Goal: Task Accomplishment & Management: Manage account settings

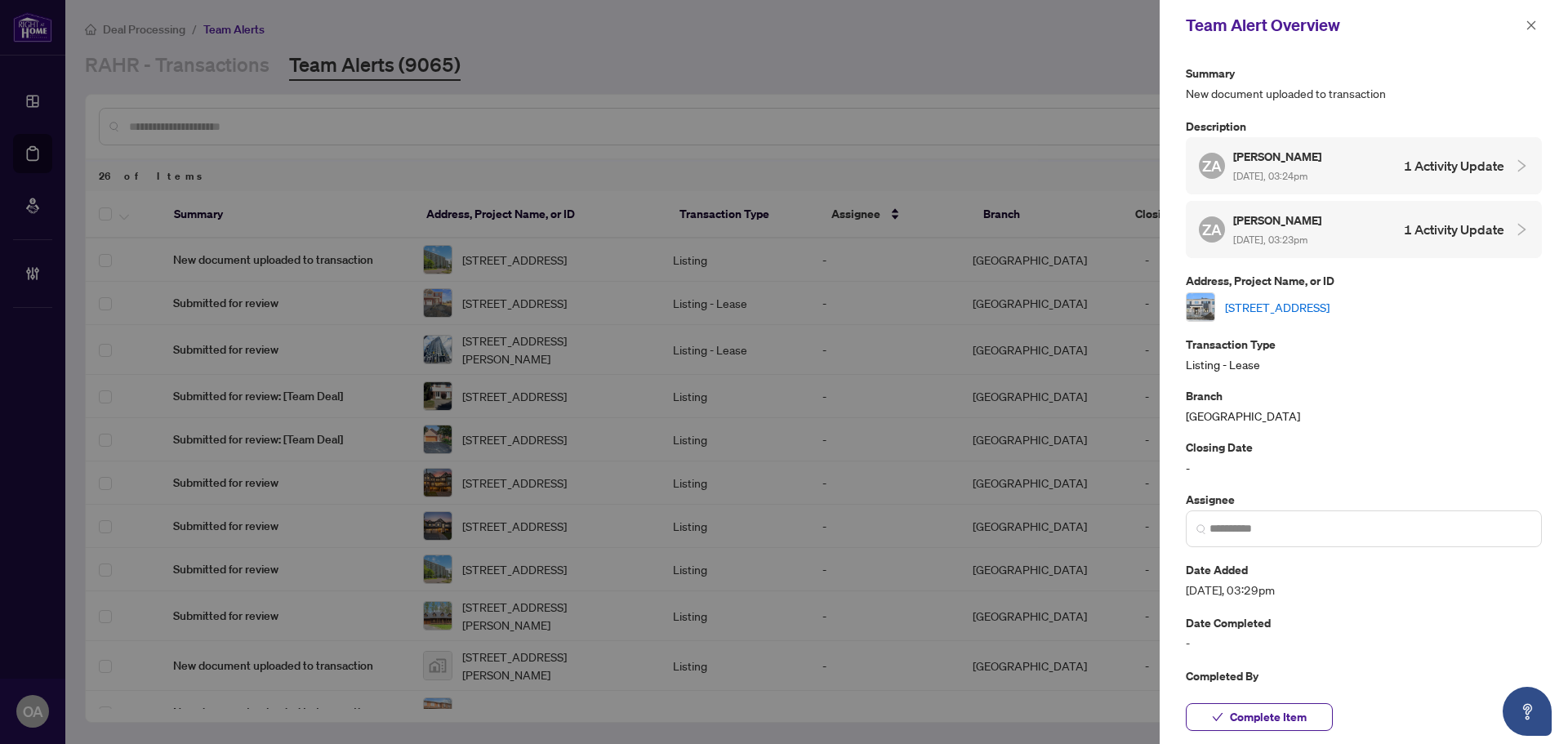
scroll to position [526, 0]
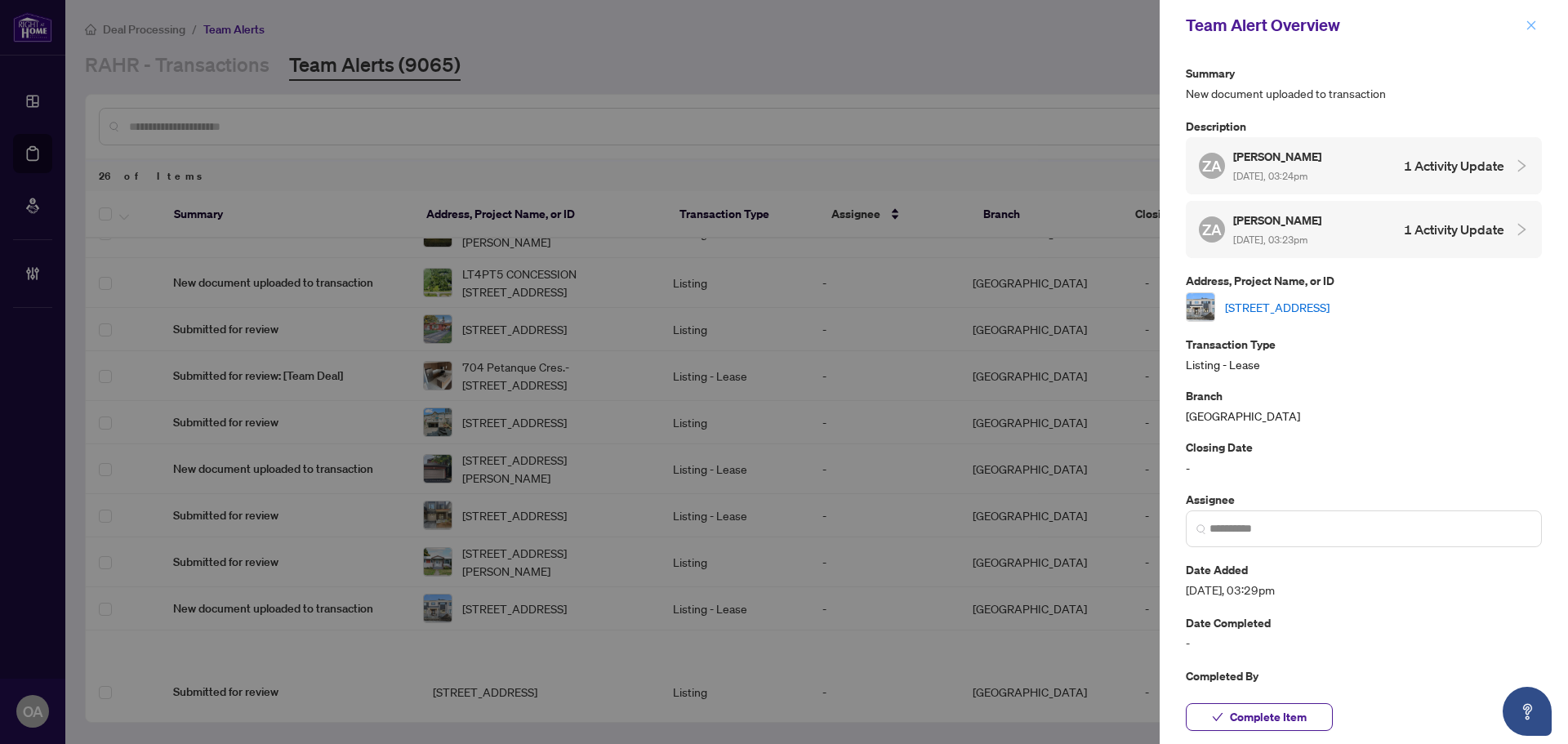
click at [1523, 25] on button "button" at bounding box center [1531, 25] width 21 height 19
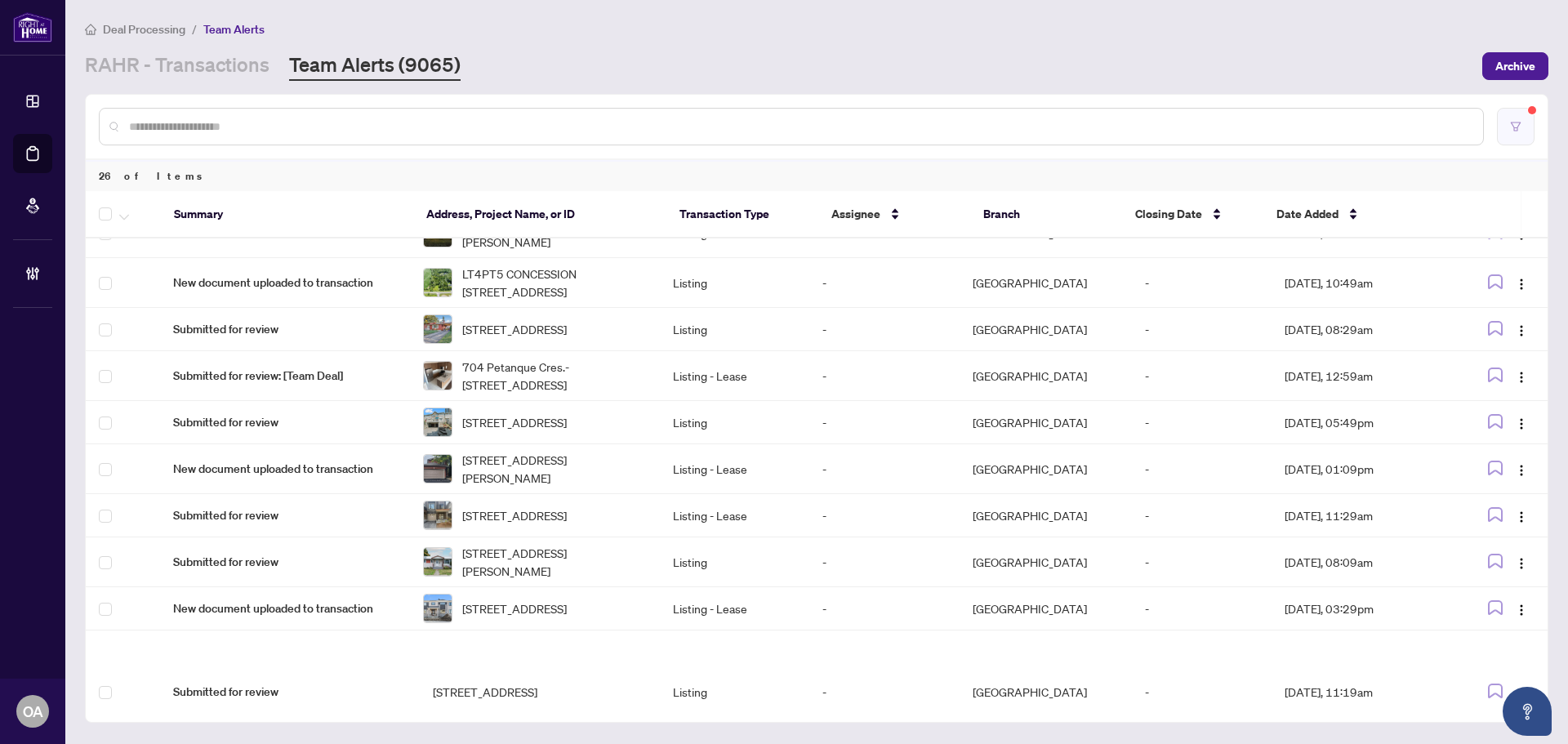
click at [1521, 126] on icon "filter" at bounding box center [1515, 126] width 11 height 11
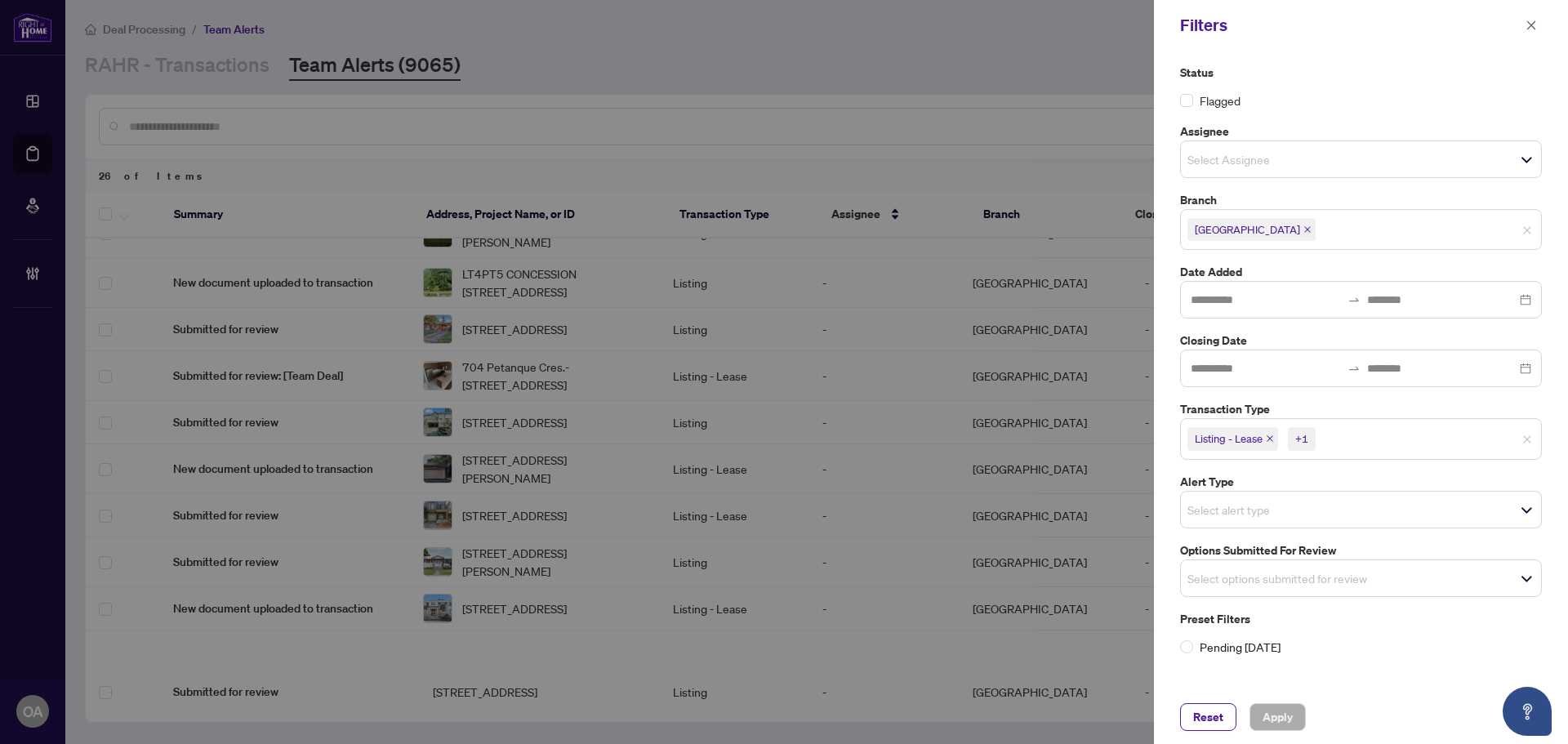
click at [1271, 434] on icon "close" at bounding box center [1269, 438] width 8 height 8
click at [1232, 433] on span "Listing" at bounding box center [1214, 439] width 54 height 23
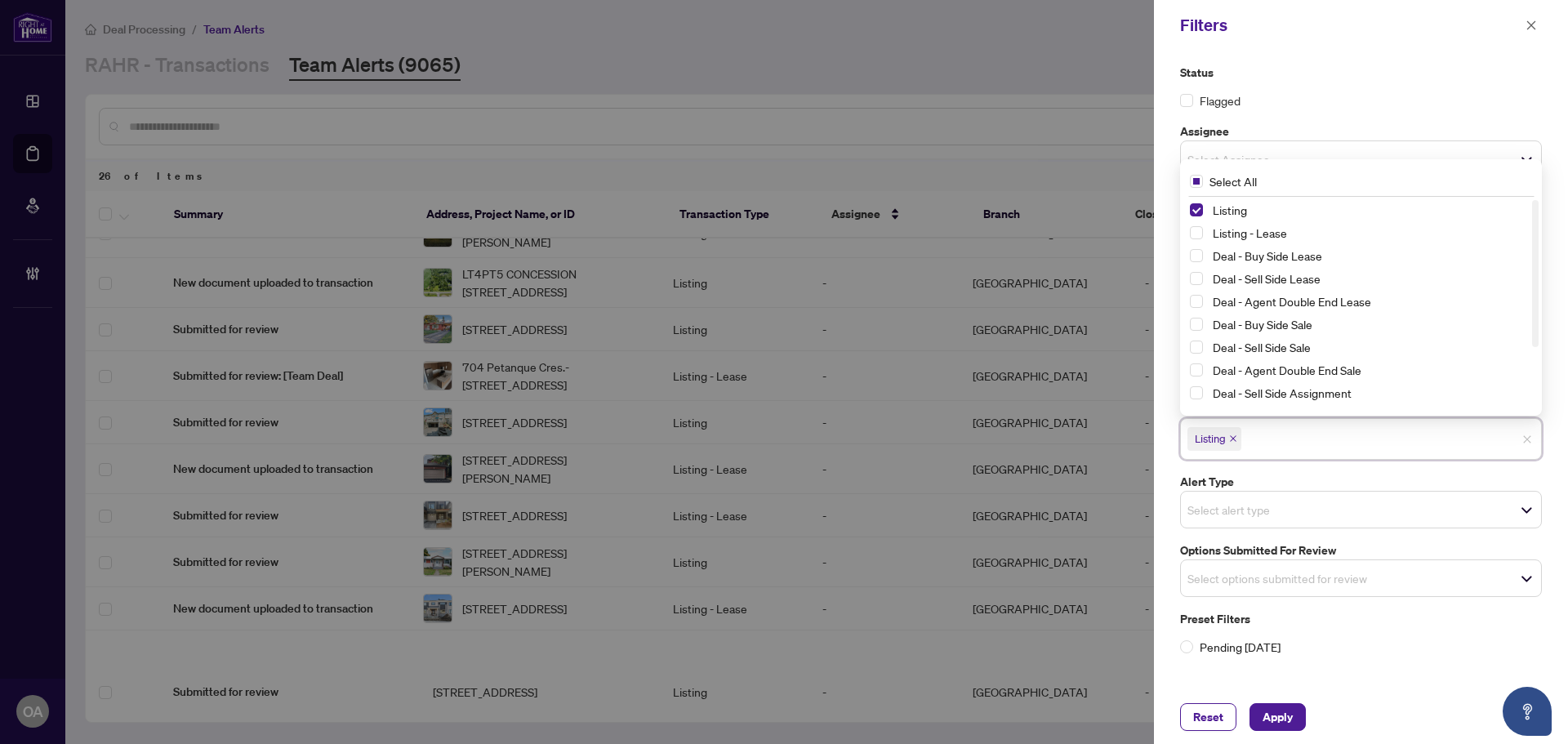
click at [1239, 440] on span "Listing" at bounding box center [1214, 439] width 54 height 23
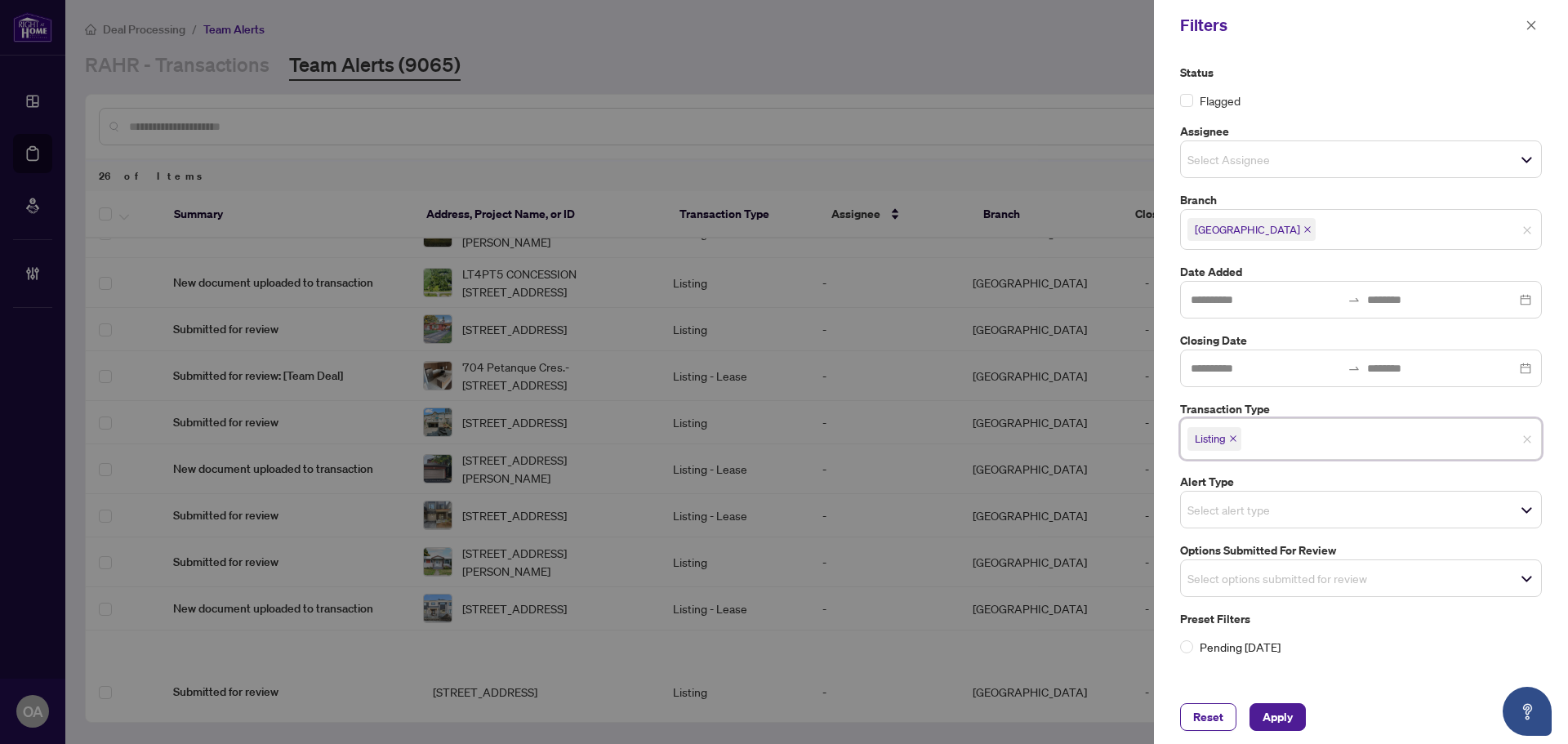
click at [1232, 436] on icon "close" at bounding box center [1233, 438] width 8 height 8
click at [1252, 513] on input "search" at bounding box center [1244, 505] width 114 height 19
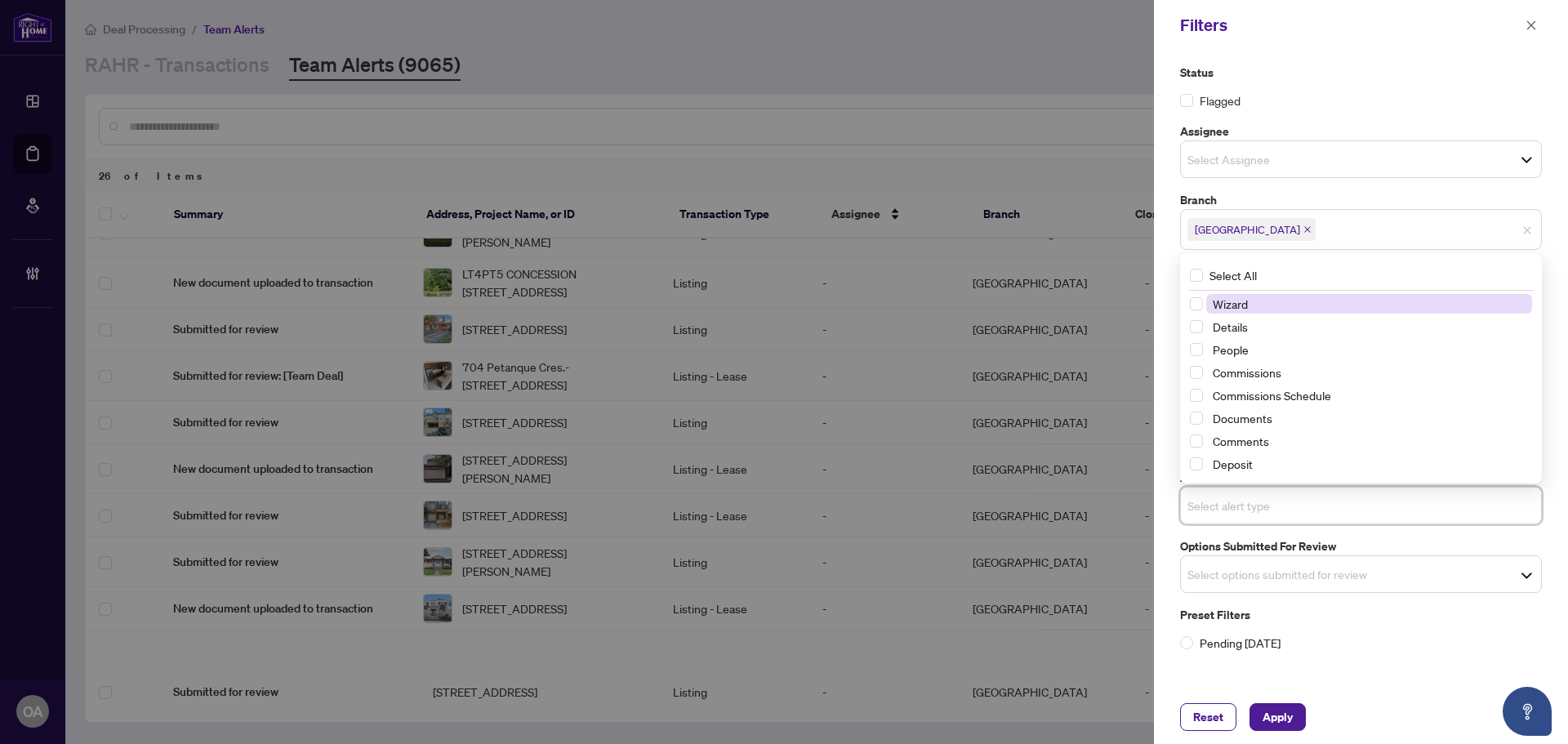
click at [1249, 504] on input "search" at bounding box center [1244, 505] width 114 height 19
click at [1234, 585] on span "Select options submitted for review" at bounding box center [1361, 574] width 360 height 23
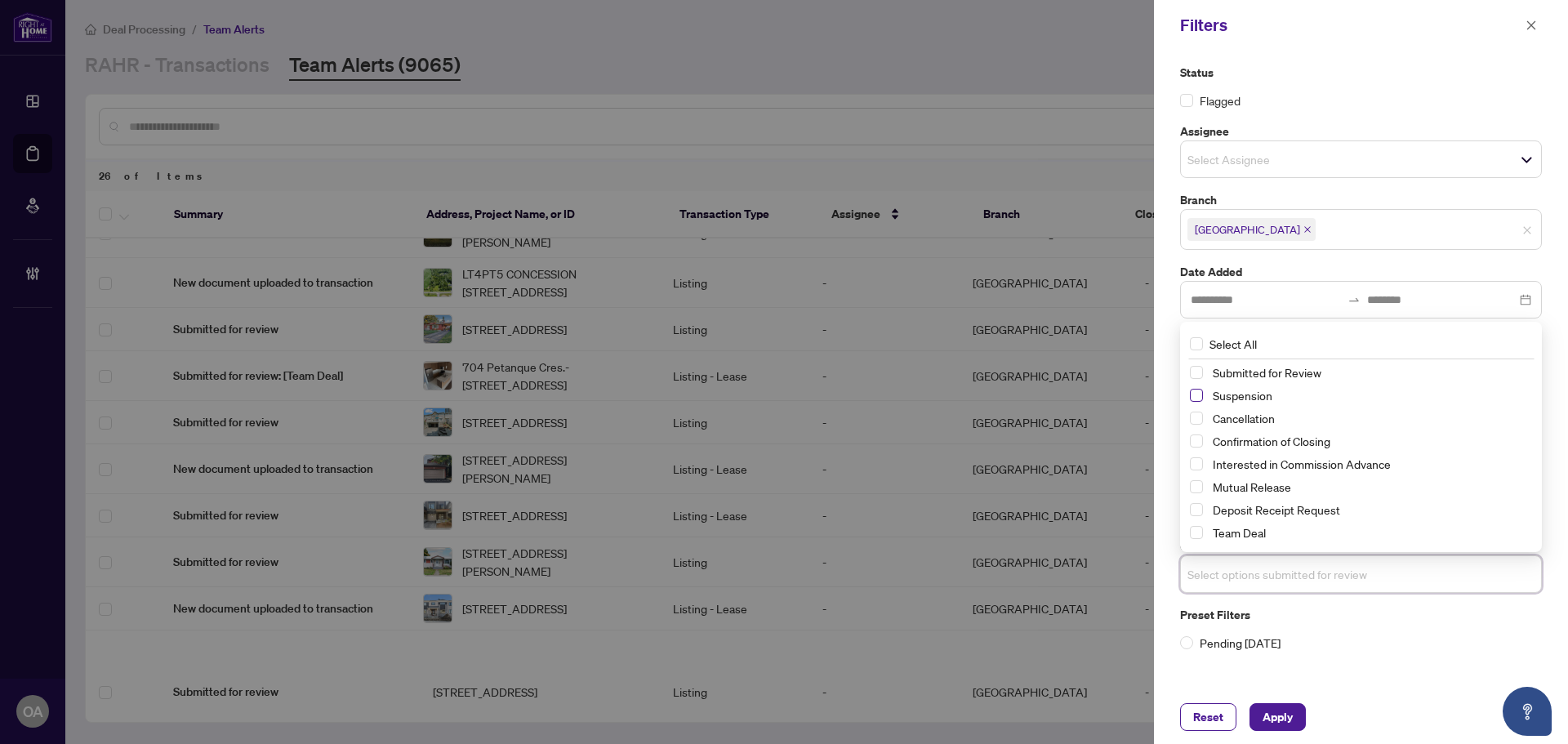
click at [1193, 397] on span "Select Suspension" at bounding box center [1196, 395] width 13 height 13
click at [1194, 418] on span "Select Cancellation" at bounding box center [1196, 418] width 13 height 13
click at [1193, 485] on span "Select Mutual Release" at bounding box center [1196, 487] width 13 height 13
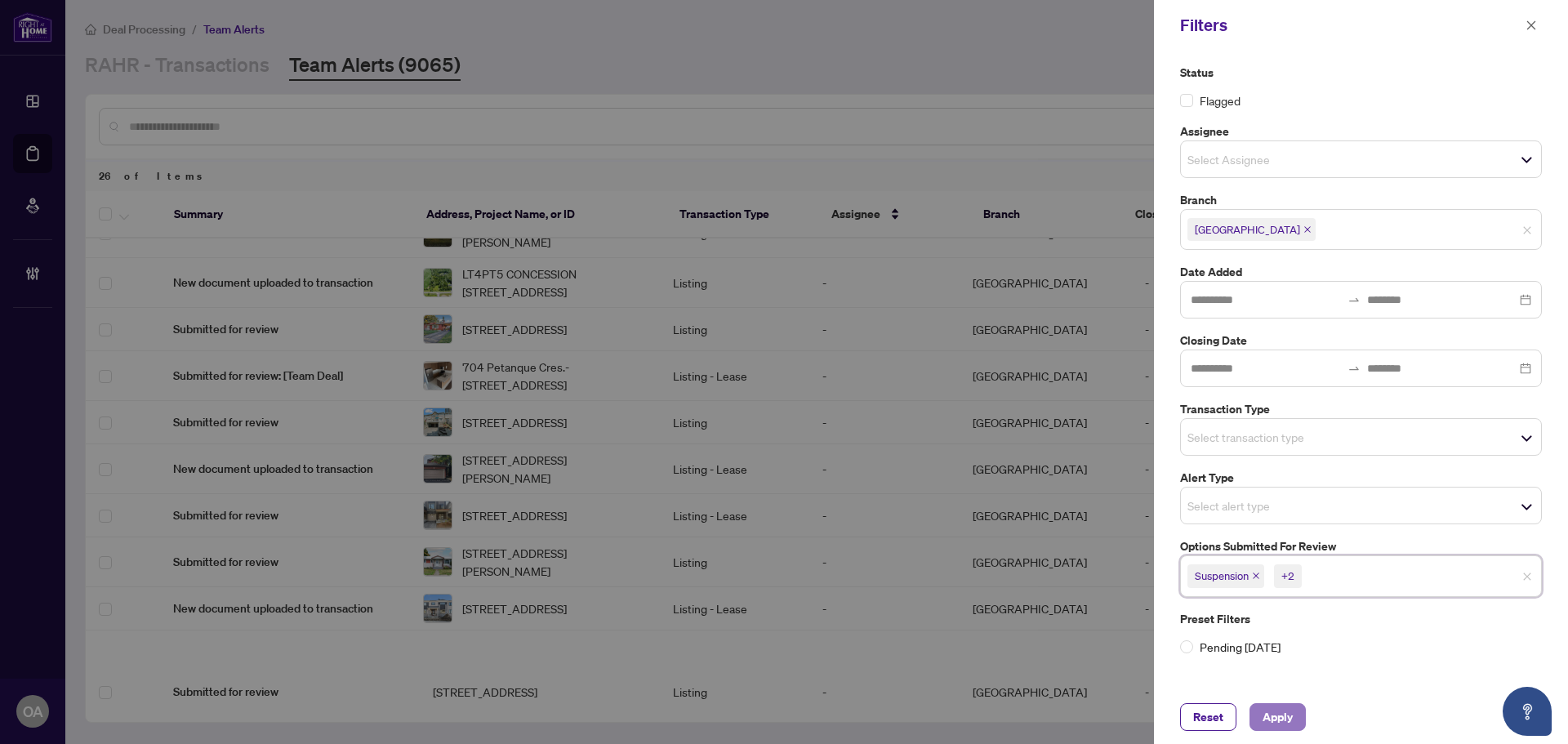
click at [1280, 713] on span "Apply" at bounding box center [1278, 717] width 30 height 26
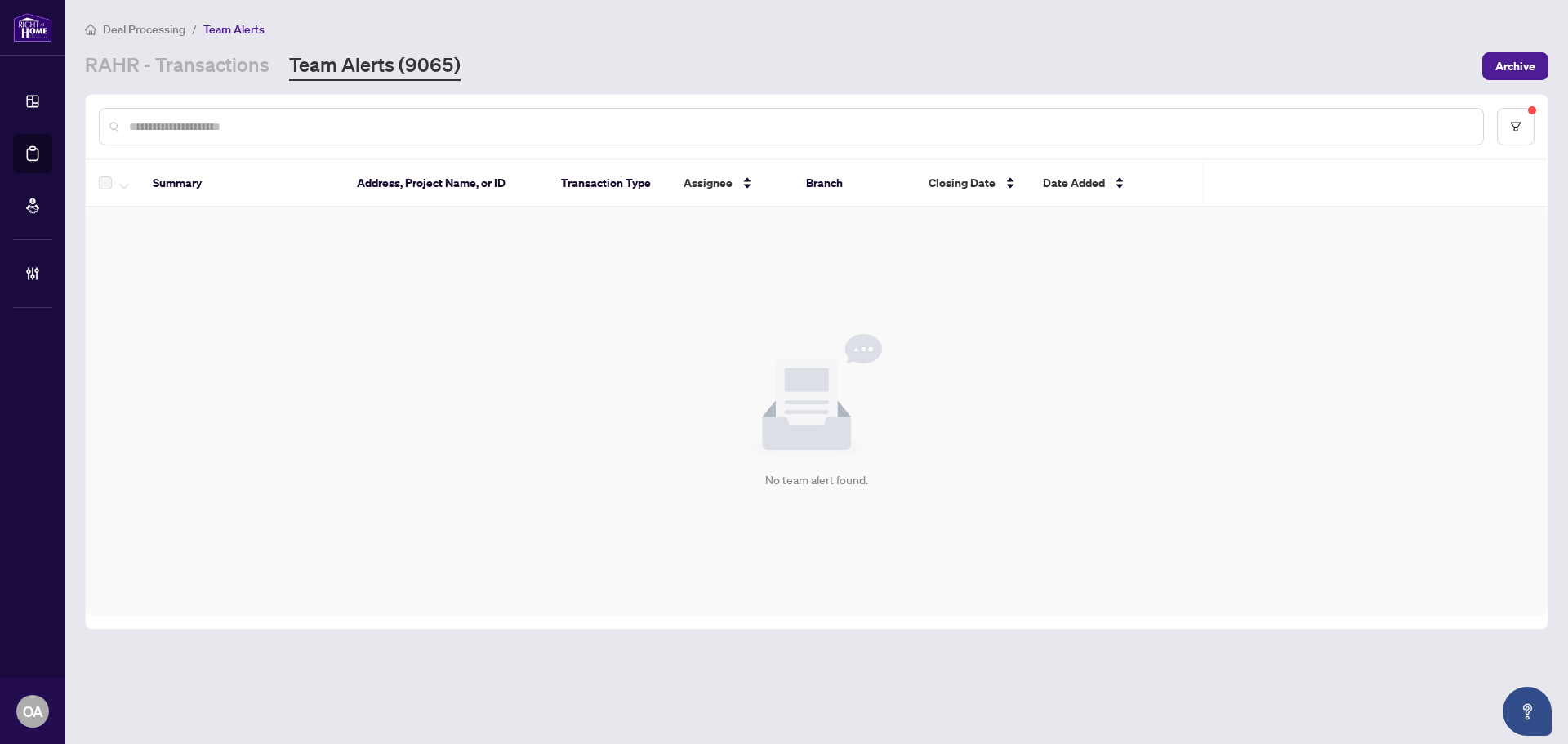
scroll to position [0, 0]
click at [335, 130] on input "text" at bounding box center [799, 126] width 1341 height 18
type input "****"
drag, startPoint x: 258, startPoint y: 135, endPoint x: 74, endPoint y: 136, distance: 184.0
click at [74, 136] on main "Deal Processing / Team Alerts [PERSON_NAME] - Transactions Team Alerts (9065) A…" at bounding box center [816, 372] width 1502 height 744
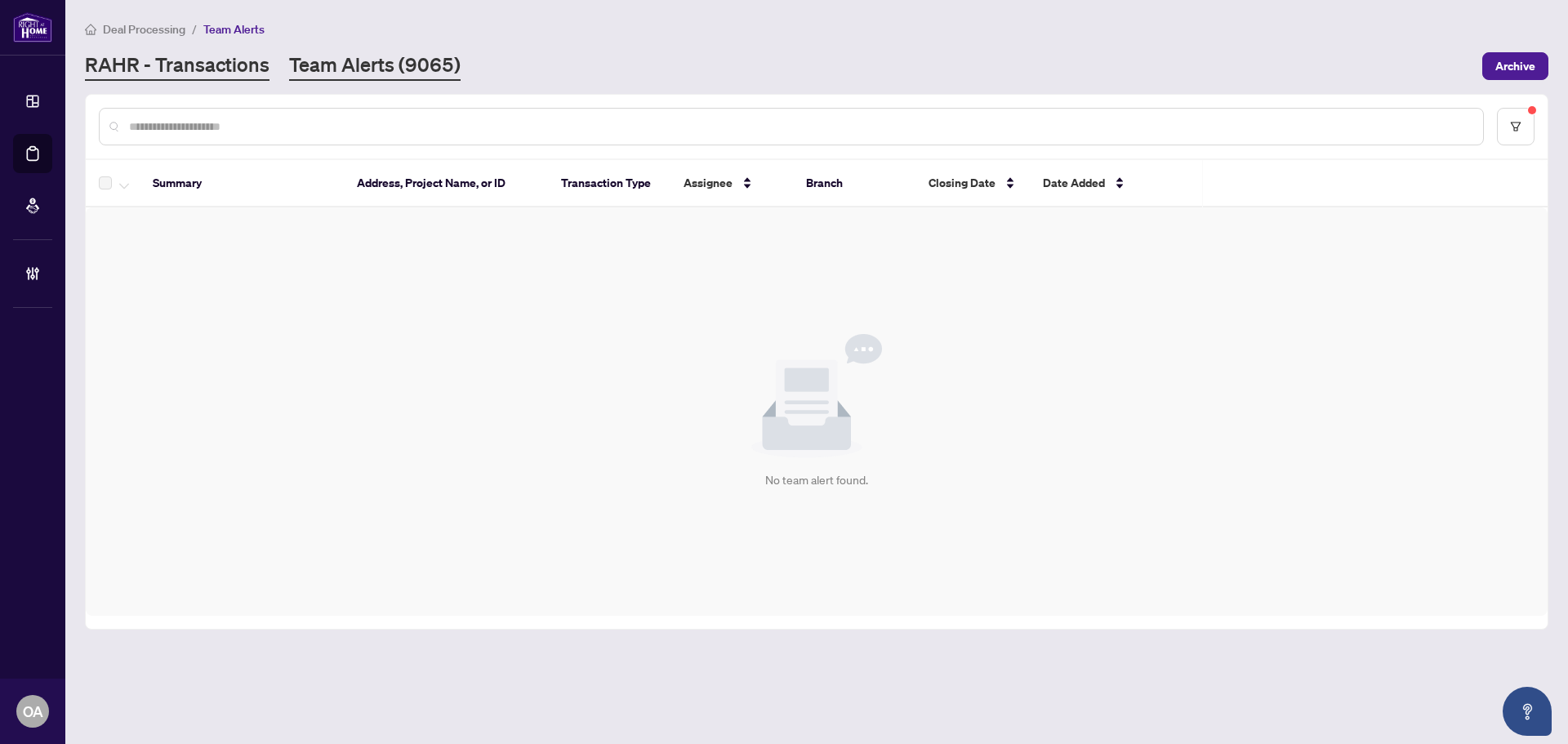
click at [157, 65] on link "RAHR - Transactions" at bounding box center [177, 67] width 184 height 30
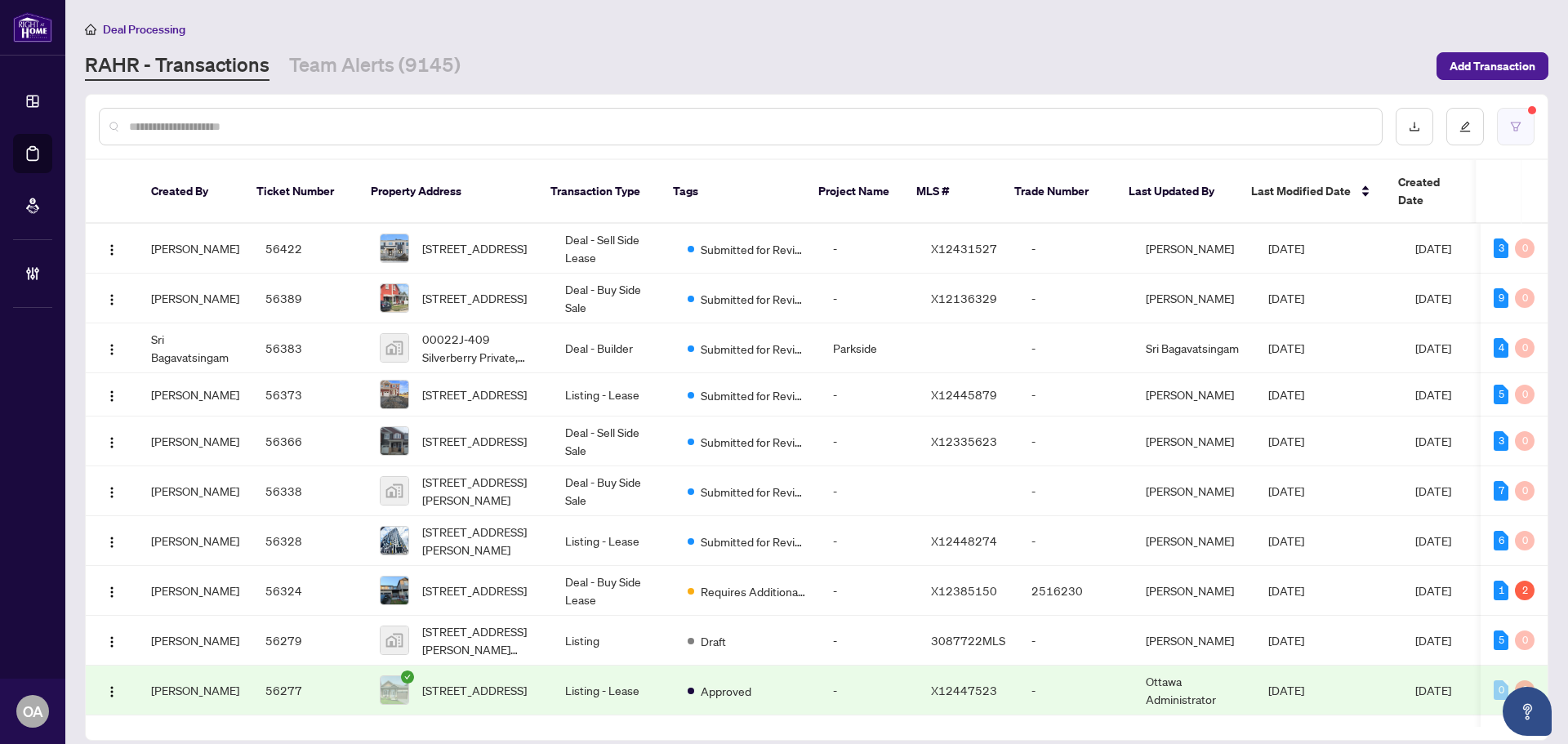
click at [1502, 120] on button "button" at bounding box center [1515, 126] width 38 height 38
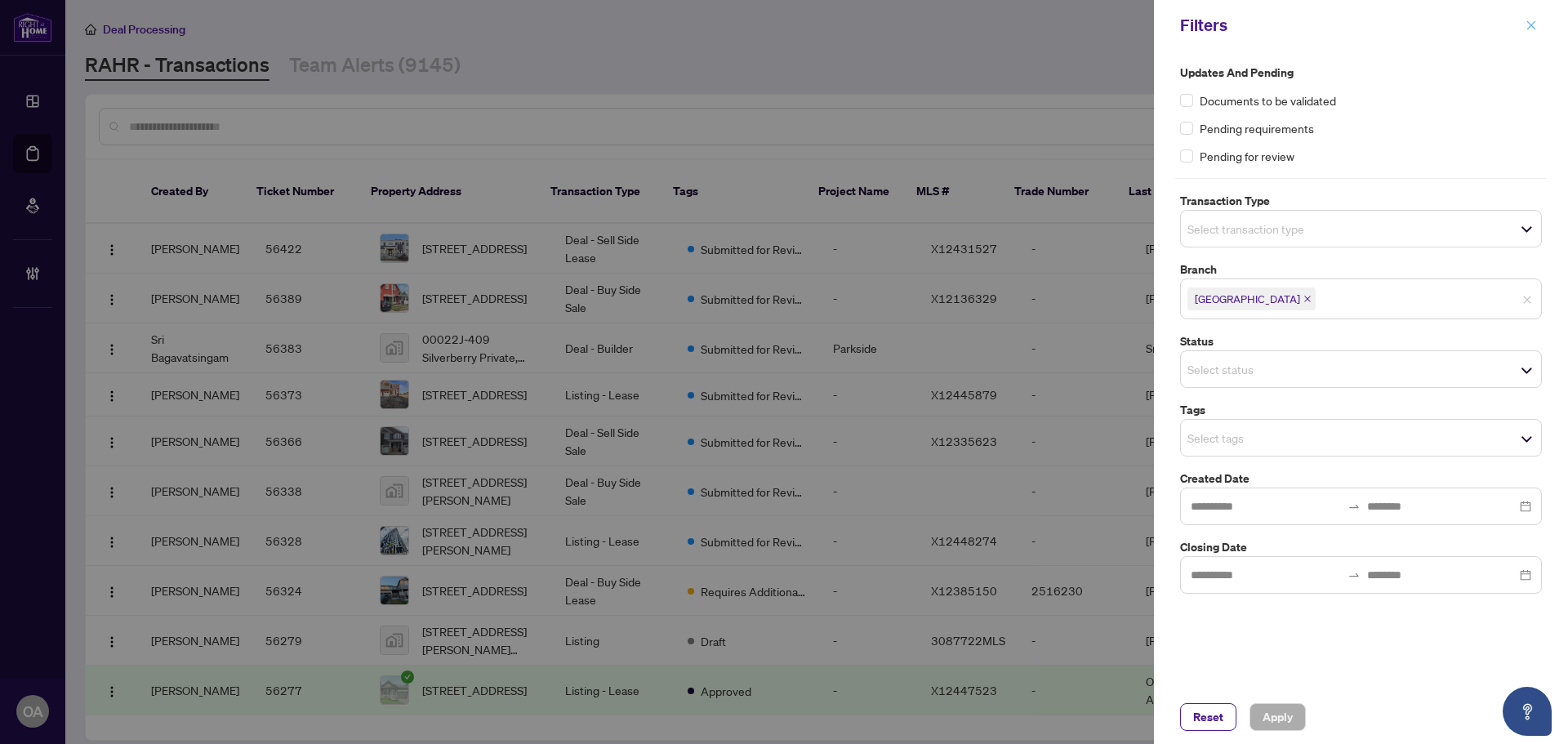
click at [1532, 24] on icon "close" at bounding box center [1530, 25] width 11 height 11
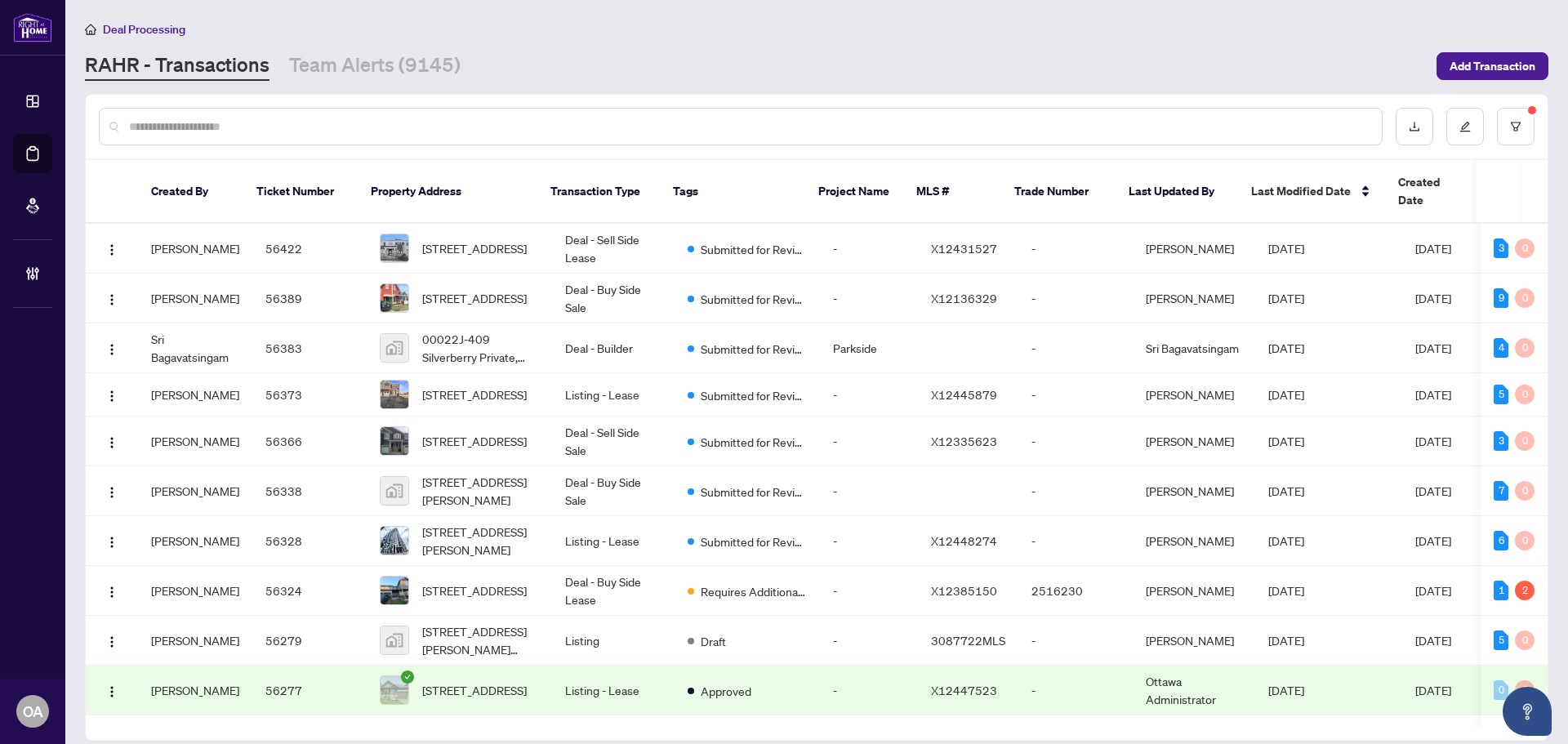
click at [553, 132] on input "text" at bounding box center [748, 126] width 1240 height 18
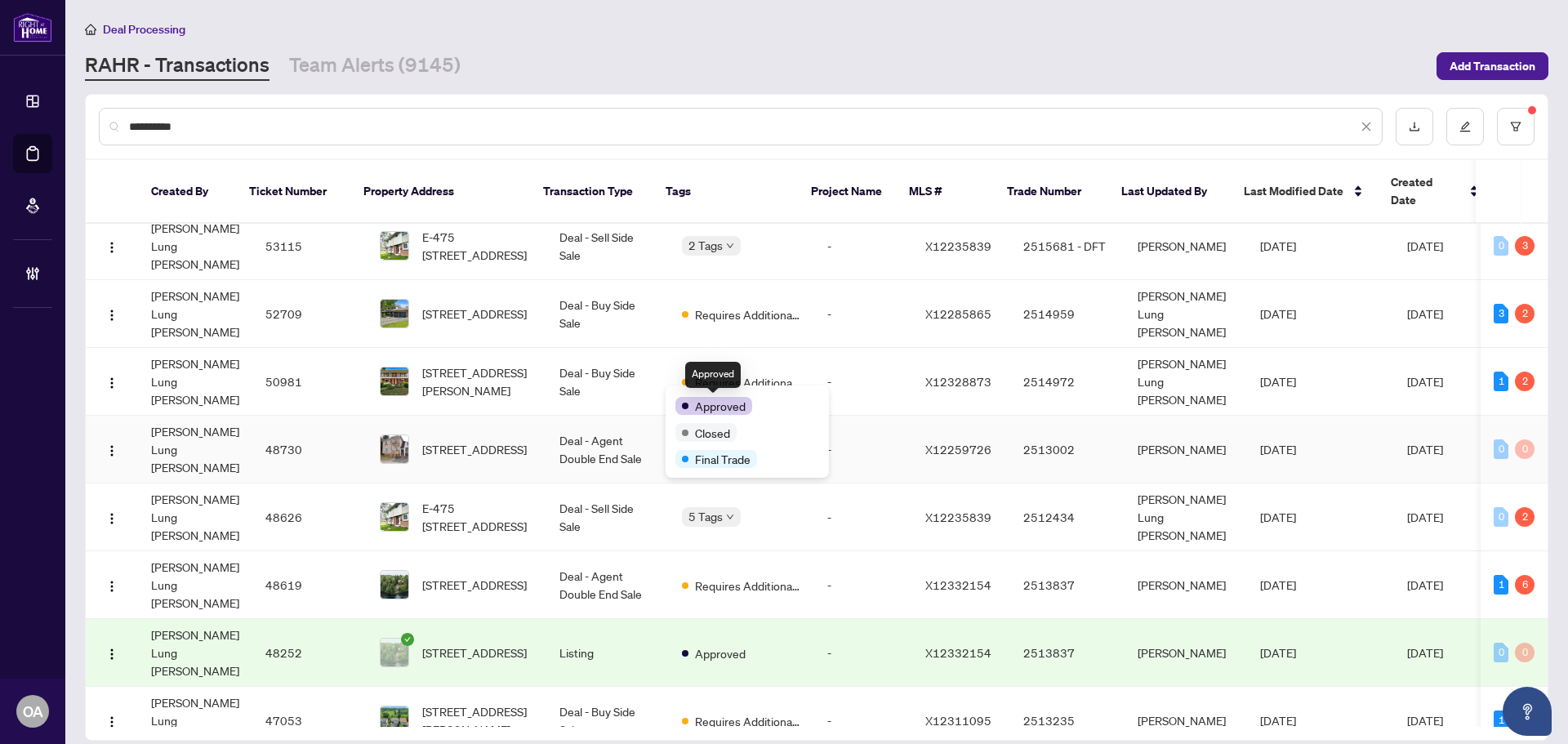
scroll to position [245, 0]
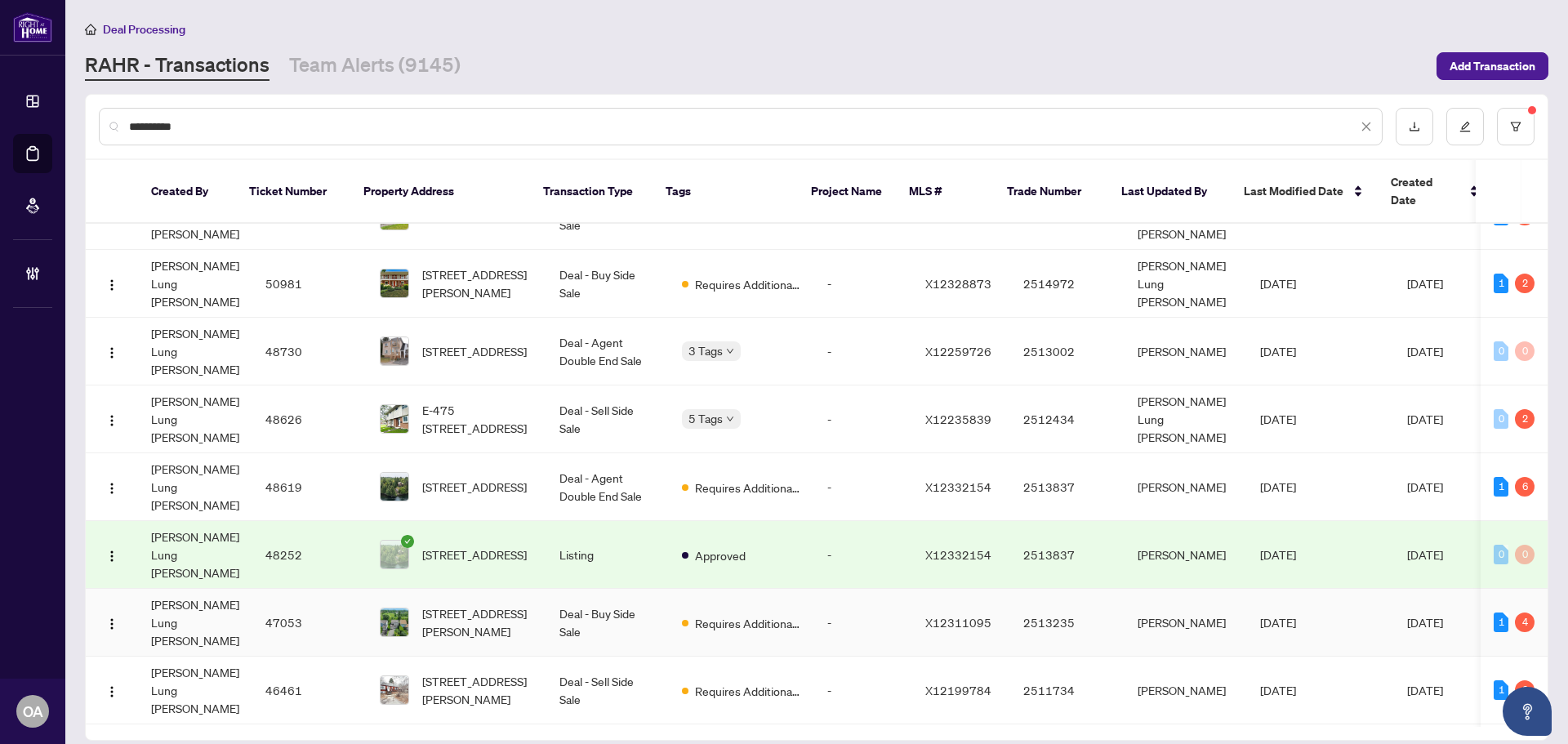
type input "*********"
click at [441, 604] on span "[STREET_ADDRESS][PERSON_NAME]" at bounding box center [477, 622] width 111 height 36
click at [608, 126] on input "*********" at bounding box center [743, 126] width 1228 height 18
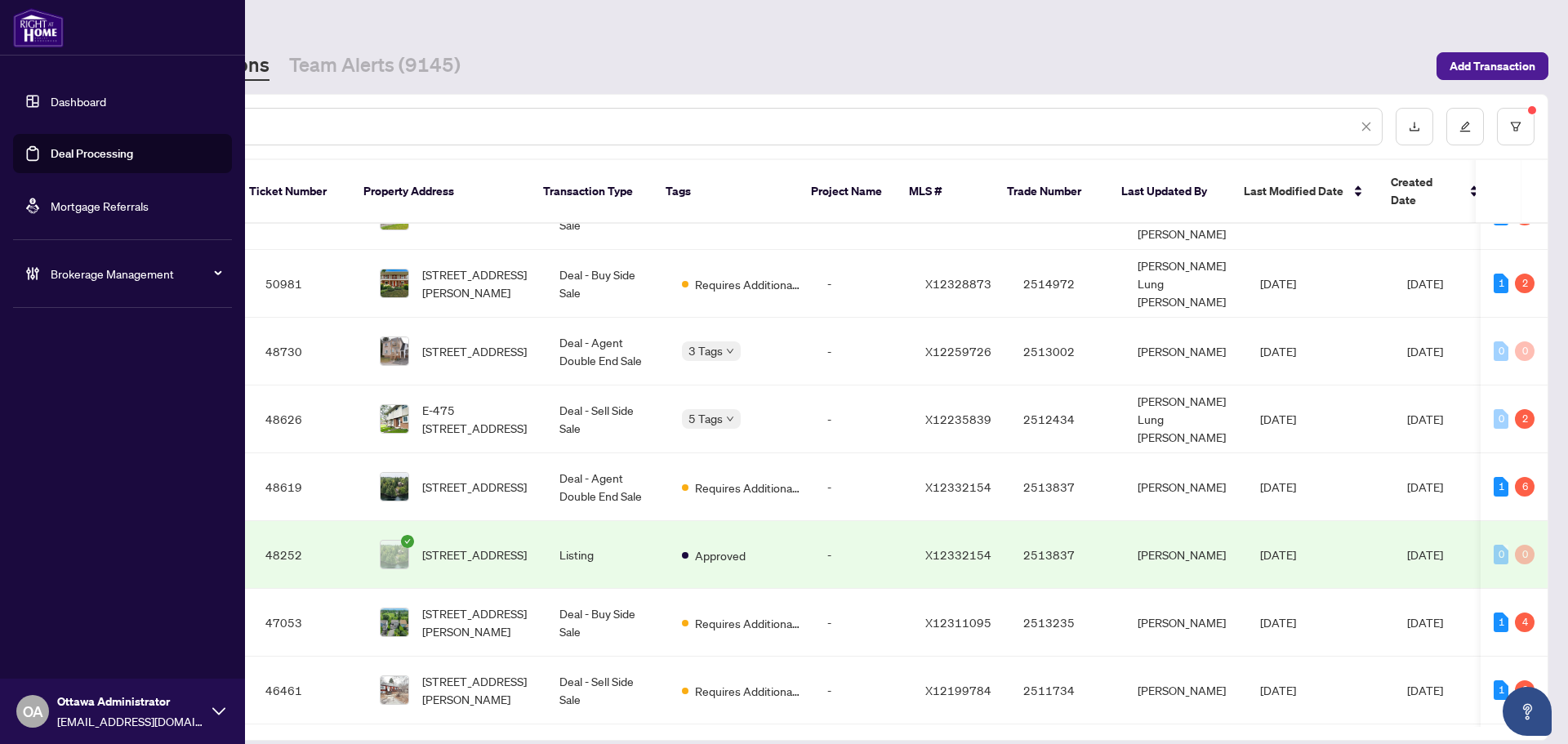
click at [114, 707] on span "Ottawa Administrator" at bounding box center [131, 701] width 147 height 18
click at [62, 646] on span "Logout" at bounding box center [66, 648] width 37 height 26
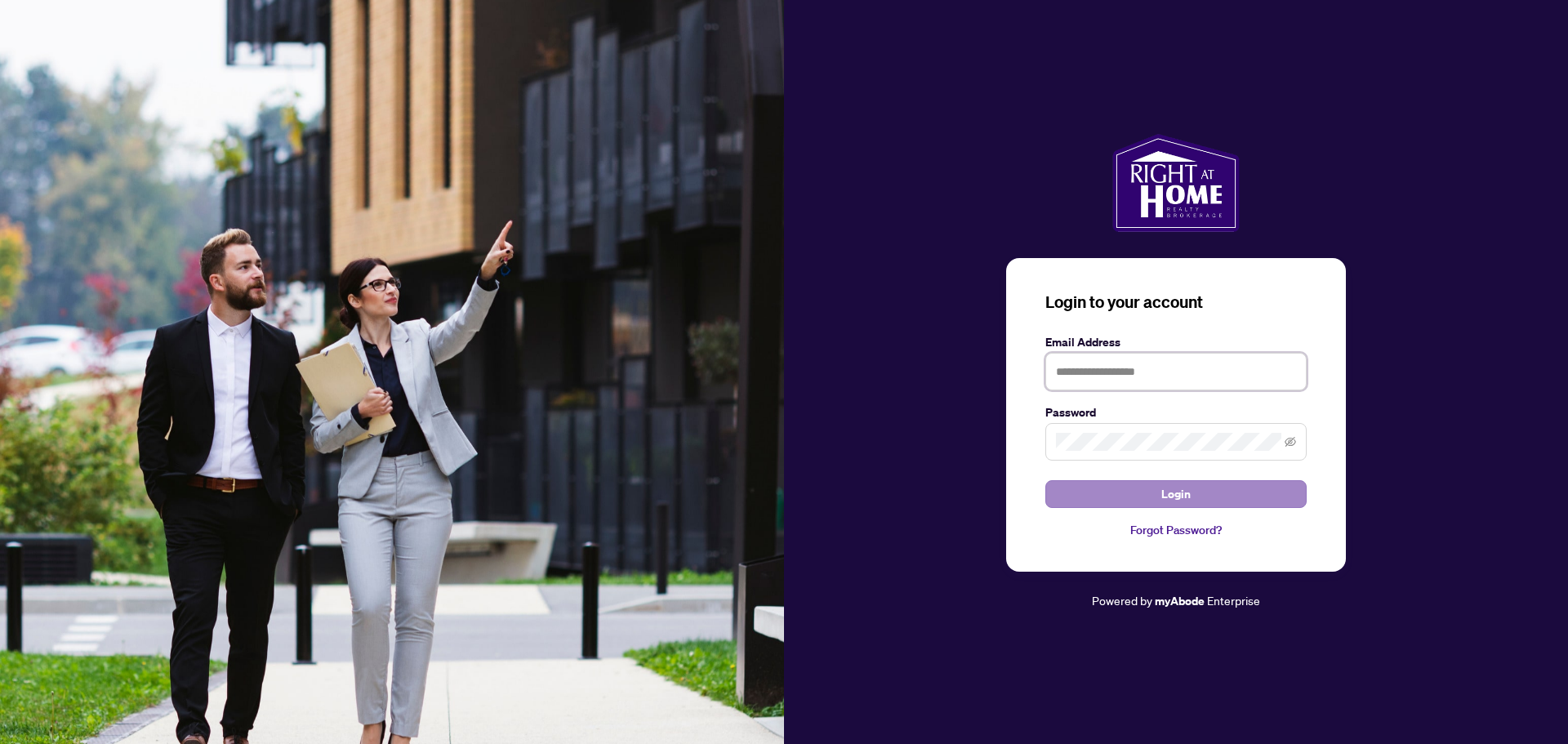
type input "**********"
drag, startPoint x: 1219, startPoint y: 371, endPoint x: 1031, endPoint y: 370, distance: 188.0
click at [1031, 370] on div "**********" at bounding box center [1175, 414] width 340 height 313
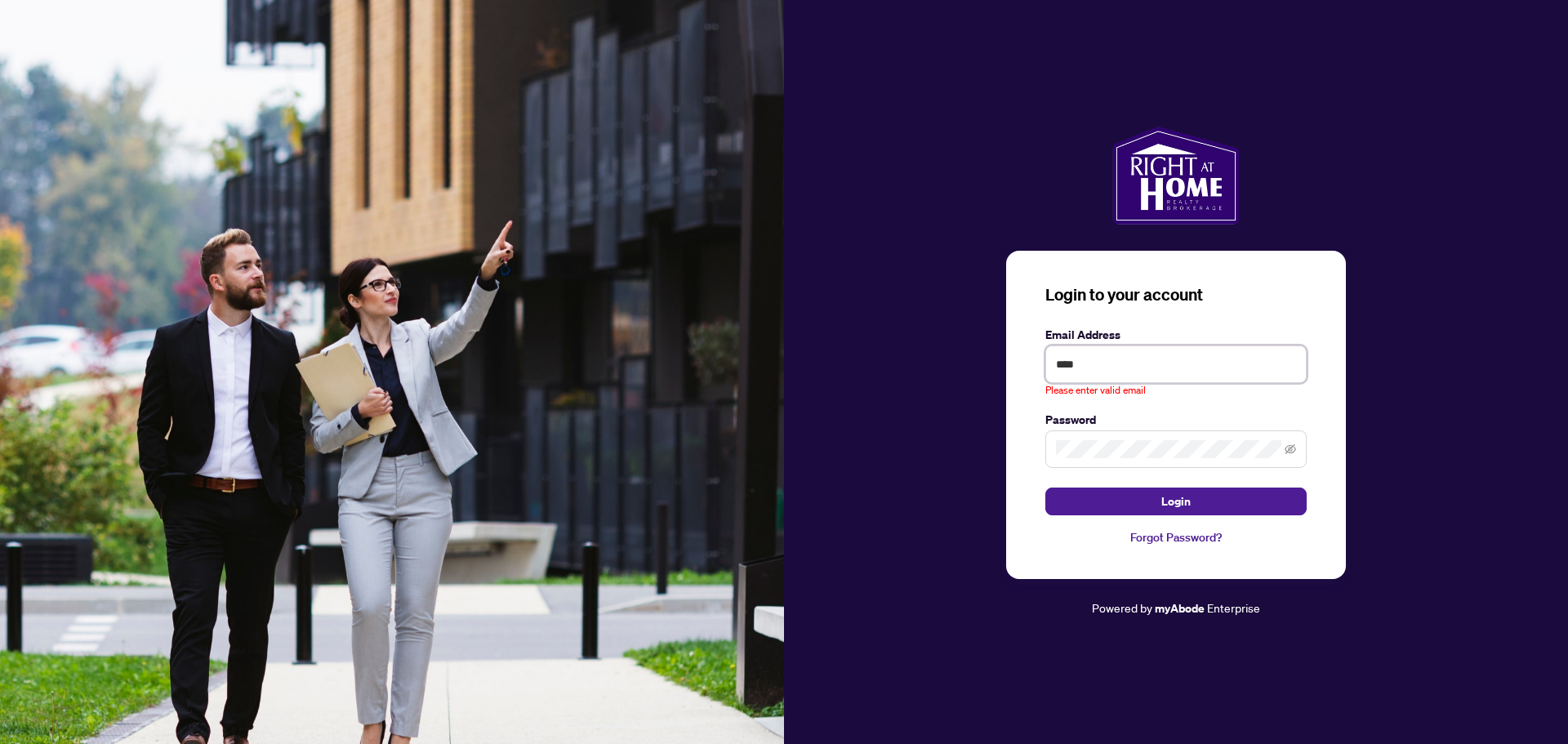
type input "**********"
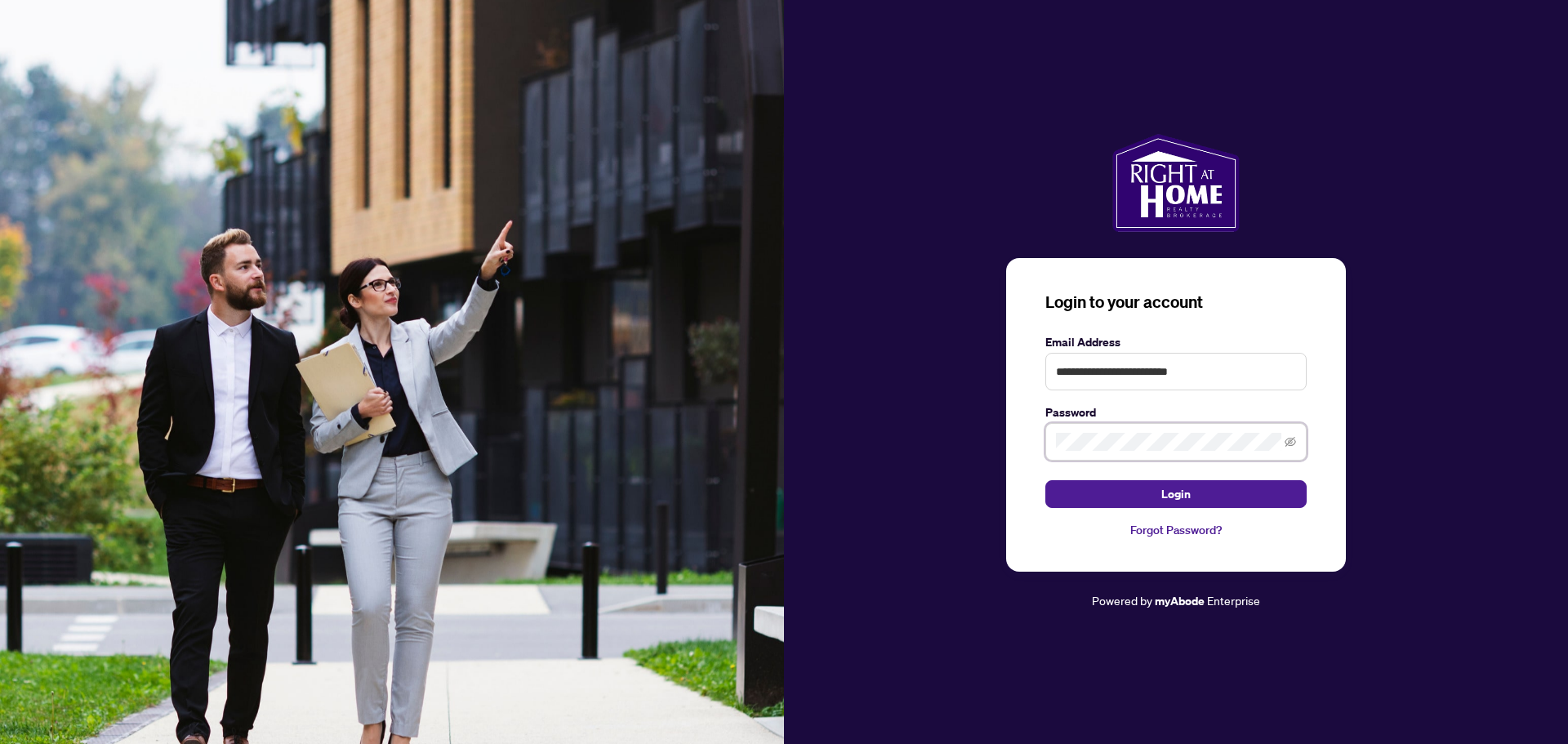
click at [951, 429] on div "**********" at bounding box center [1175, 372] width 784 height 476
click at [1045, 480] on button "Login" at bounding box center [1176, 494] width 261 height 28
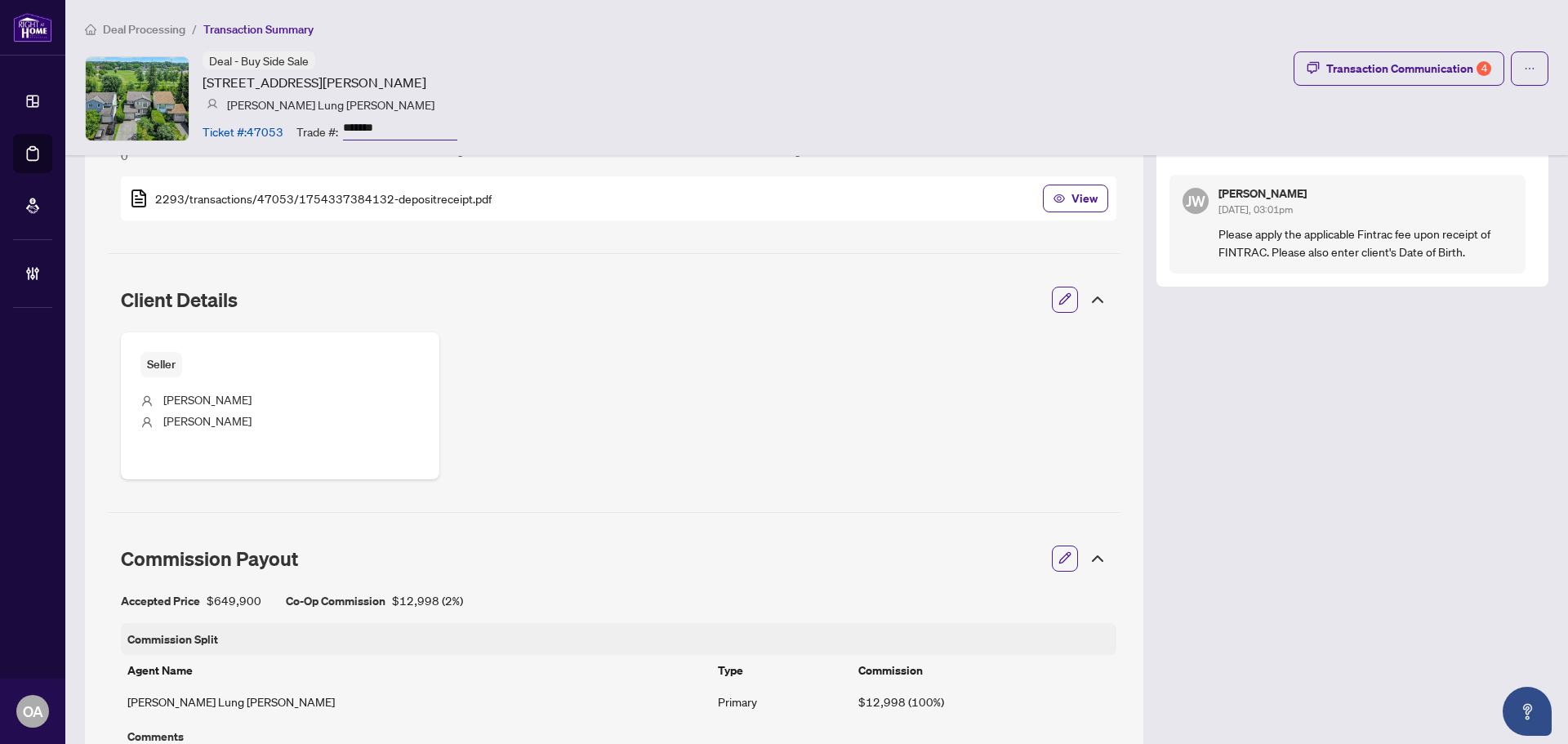
scroll to position [596, 0]
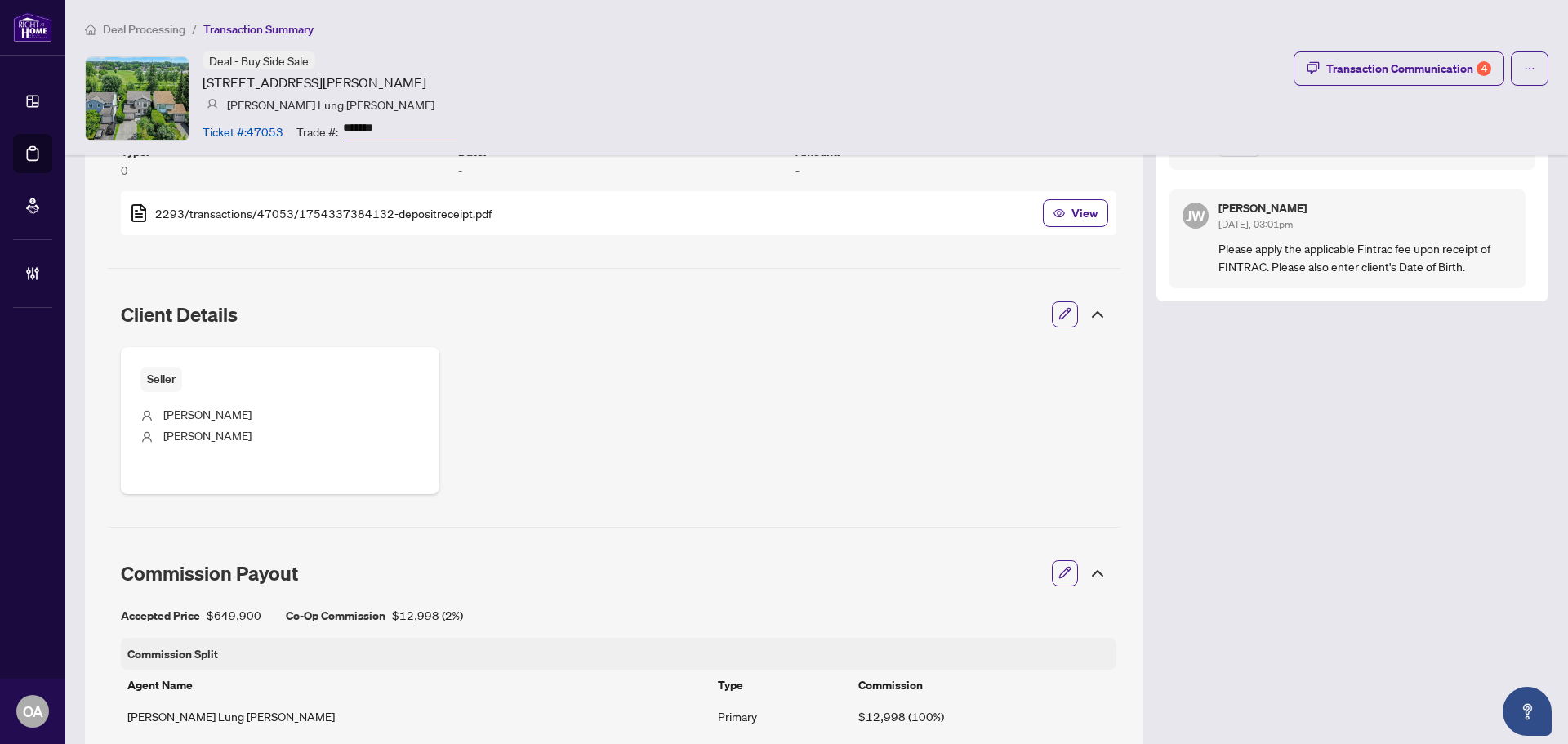
drag, startPoint x: 791, startPoint y: 475, endPoint x: 770, endPoint y: 467, distance: 22.5
click at [794, 471] on div "Seller [PERSON_NAME]" at bounding box center [619, 420] width 995 height 147
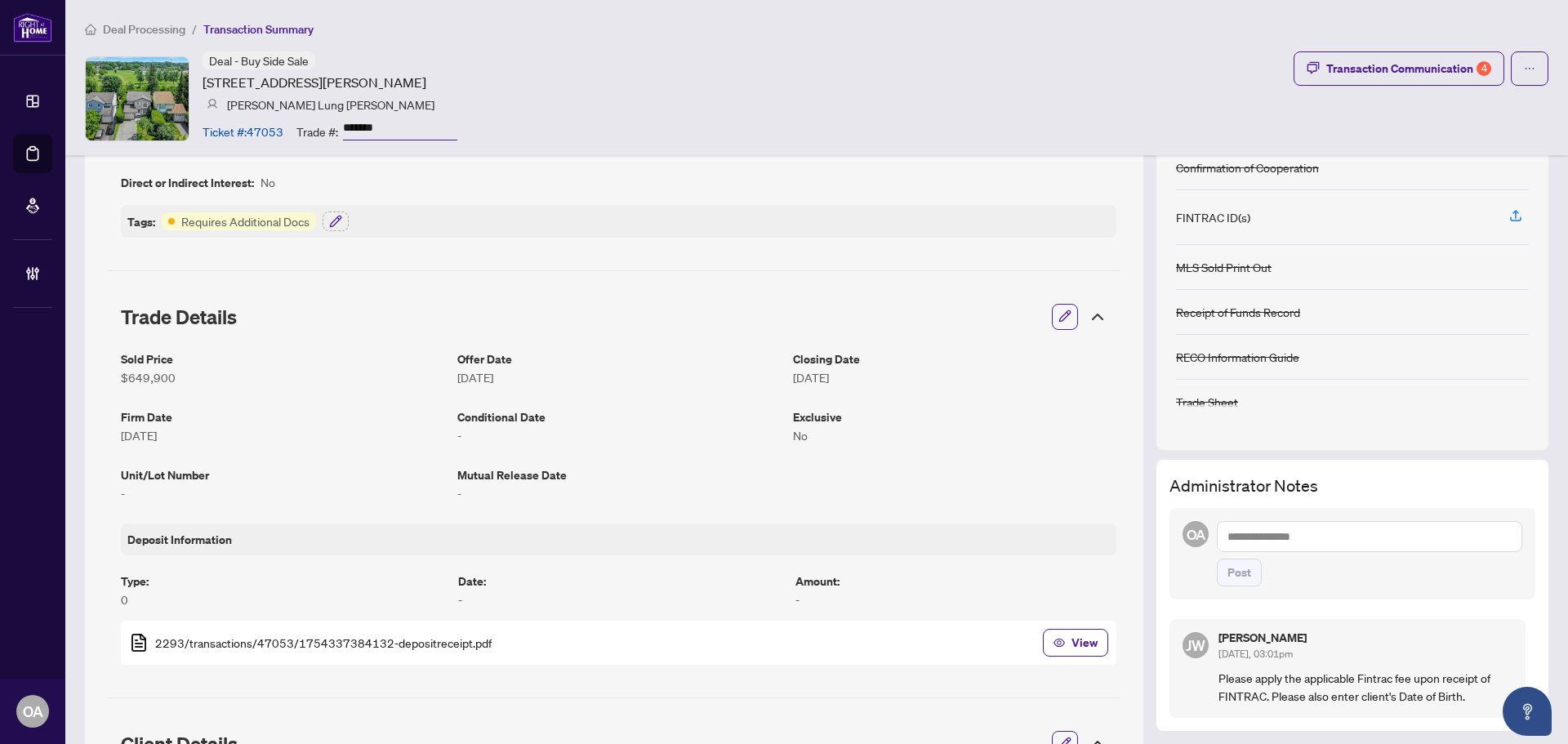
scroll to position [326, 0]
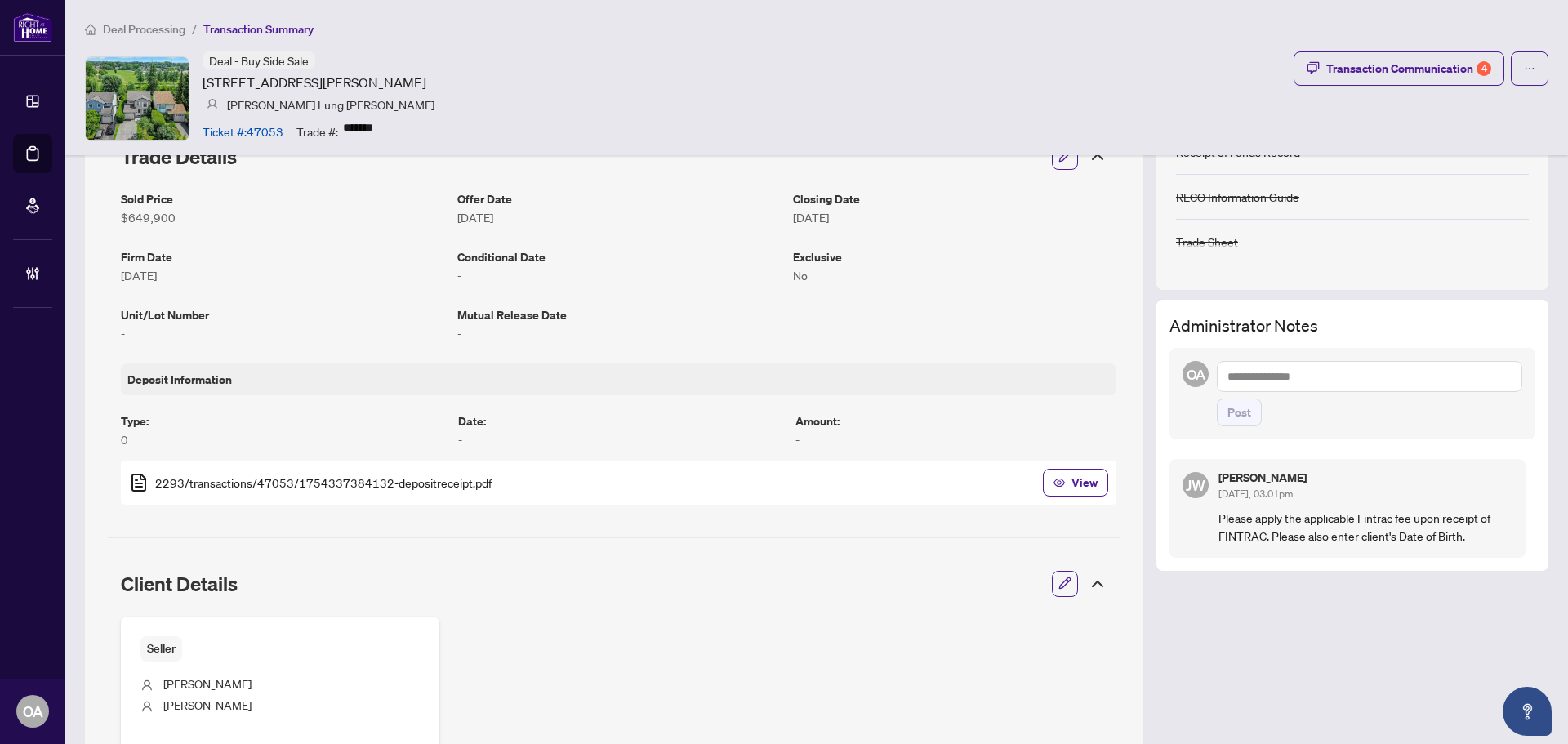
click at [1283, 379] on textarea at bounding box center [1370, 376] width 305 height 31
click at [1448, 74] on div "Transaction Communication 4" at bounding box center [1408, 68] width 165 height 26
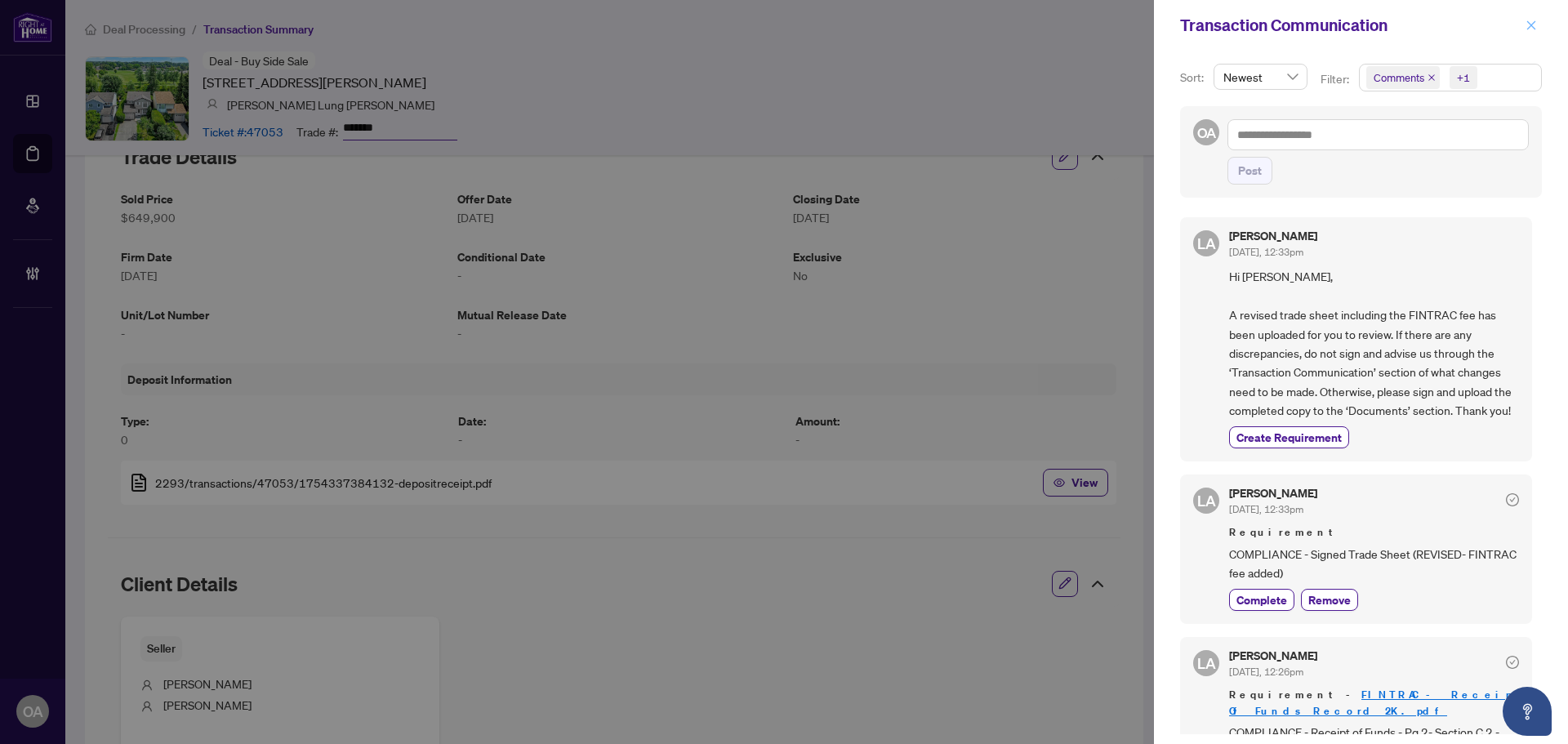
click at [1524, 23] on button "button" at bounding box center [1531, 25] width 21 height 19
